Goal: Task Accomplishment & Management: Manage account settings

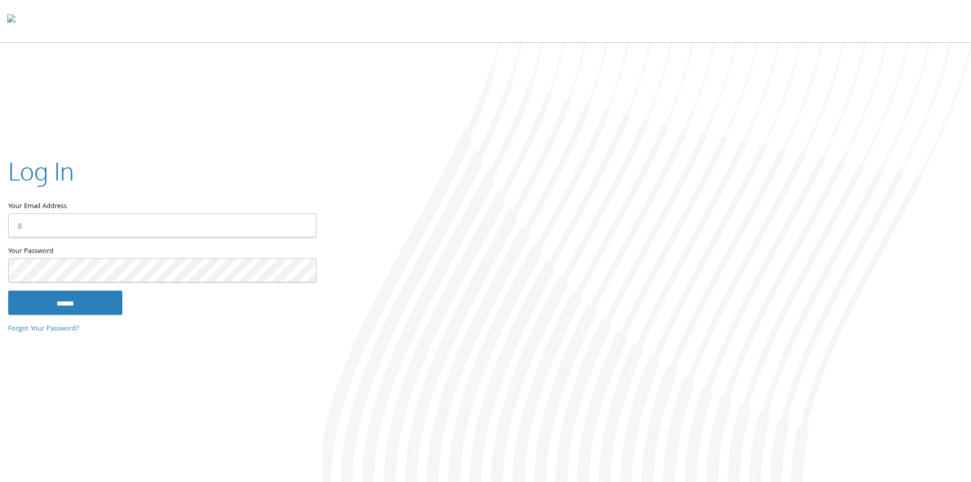
click at [140, 220] on input "Your Email Address" at bounding box center [162, 225] width 308 height 24
type input "**********"
click at [105, 300] on input "******" at bounding box center [65, 304] width 114 height 24
